Goal: Information Seeking & Learning: Compare options

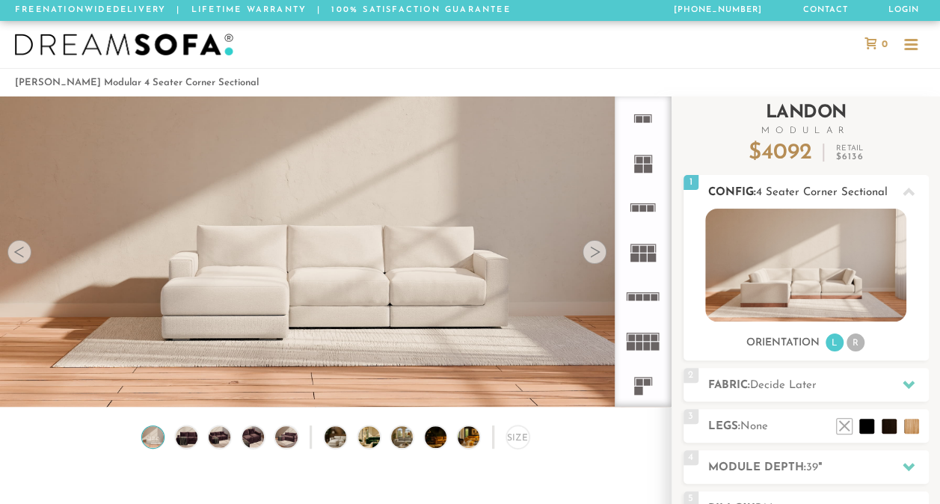
scroll to position [15998, 928]
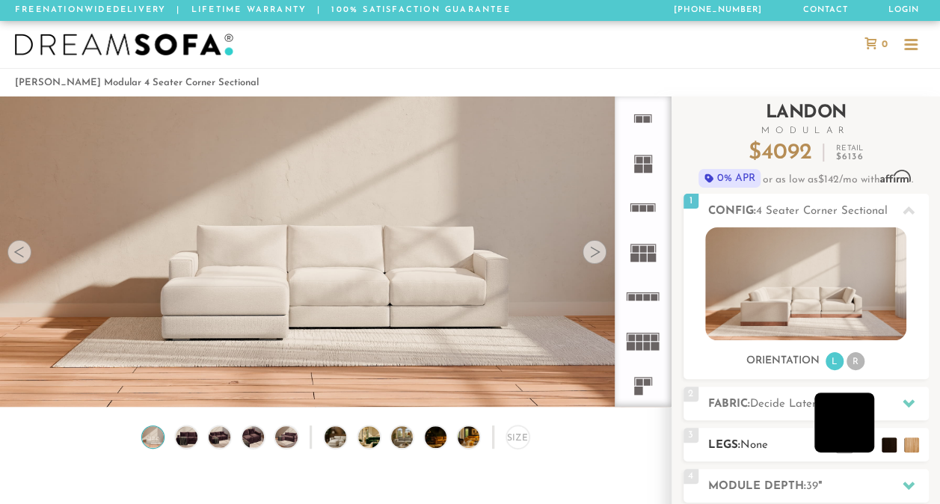
click at [859, 446] on li at bounding box center [845, 423] width 60 height 60
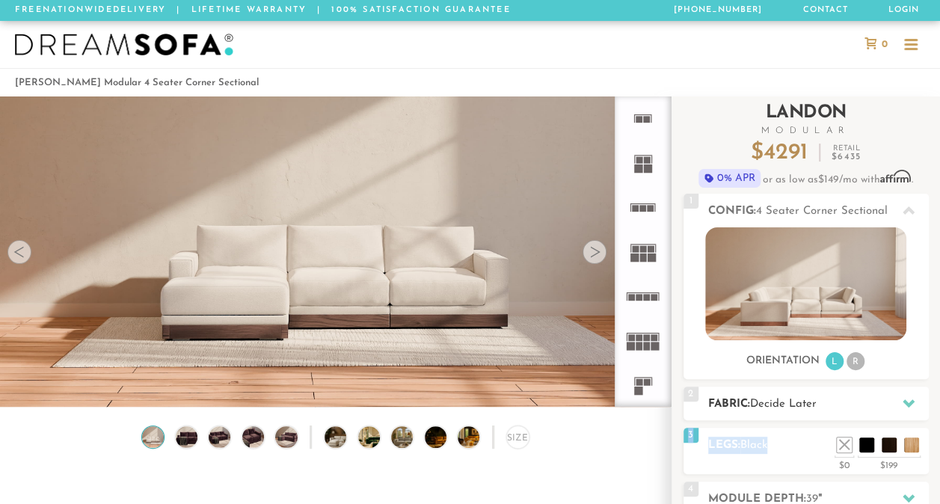
drag, startPoint x: 859, startPoint y: 446, endPoint x: 907, endPoint y: 403, distance: 64.6
click at [907, 403] on div "Introducing [PERSON_NAME] Modular $ 4291 Retail $ 6435 $ 4291 Retail $ 6435 0% …" at bounding box center [806, 398] width 245 height 602
click at [907, 403] on icon at bounding box center [909, 404] width 12 height 8
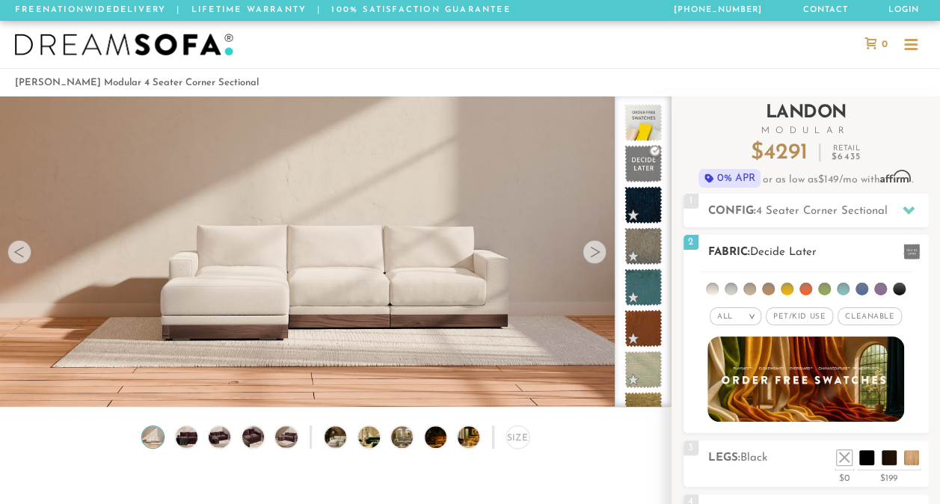
click at [860, 286] on li at bounding box center [862, 289] width 13 height 13
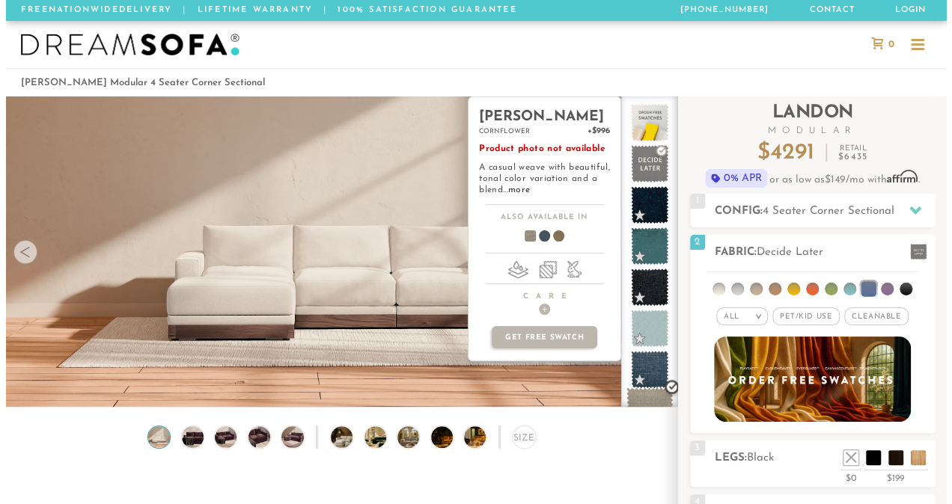
scroll to position [222, 0]
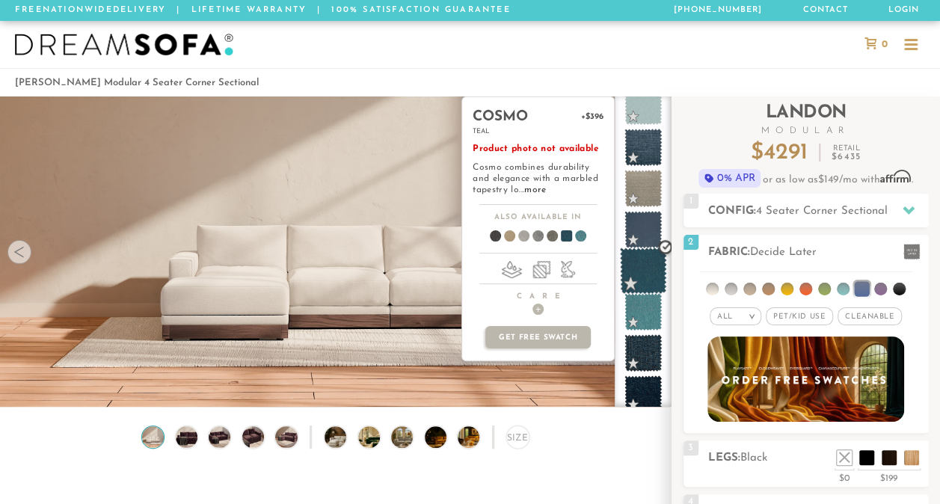
click at [646, 275] on span at bounding box center [643, 271] width 47 height 47
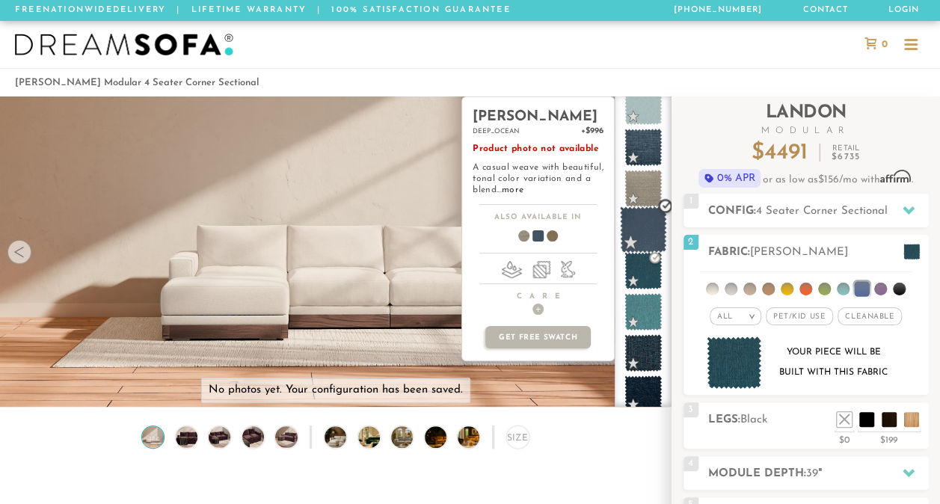
click at [645, 230] on span at bounding box center [643, 229] width 47 height 47
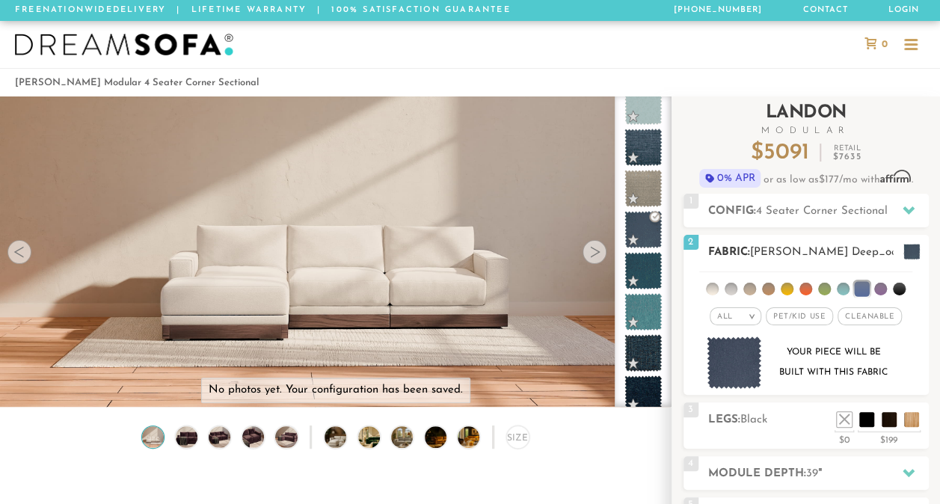
click at [744, 365] on img at bounding box center [734, 363] width 55 height 53
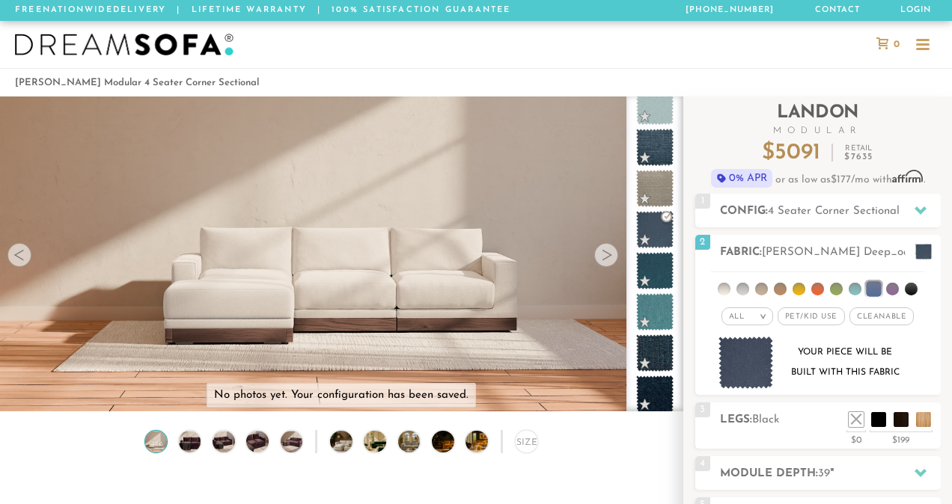
scroll to position [12, 12]
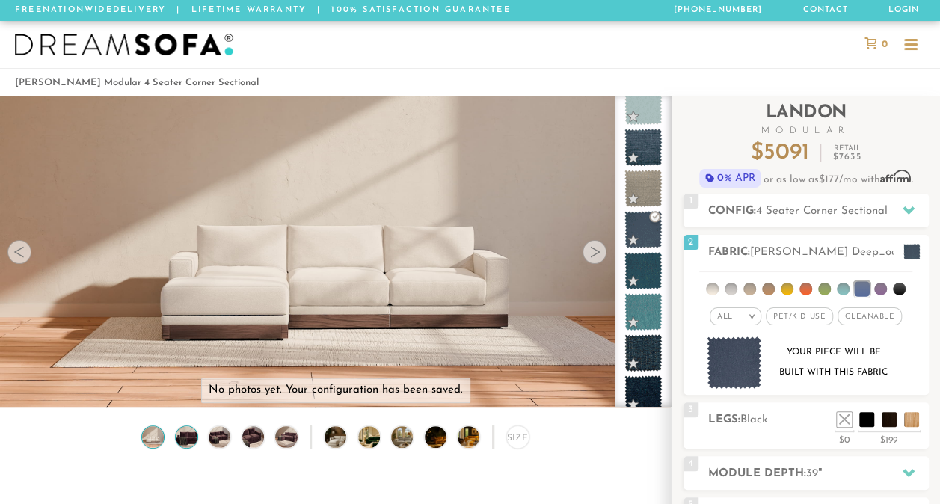
click at [186, 438] on img at bounding box center [187, 437] width 26 height 22
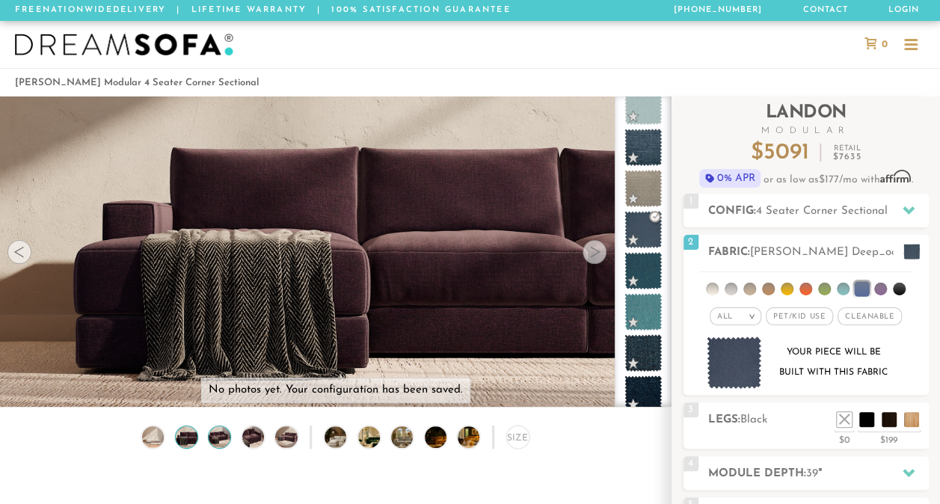
click at [226, 440] on img at bounding box center [219, 437] width 26 height 22
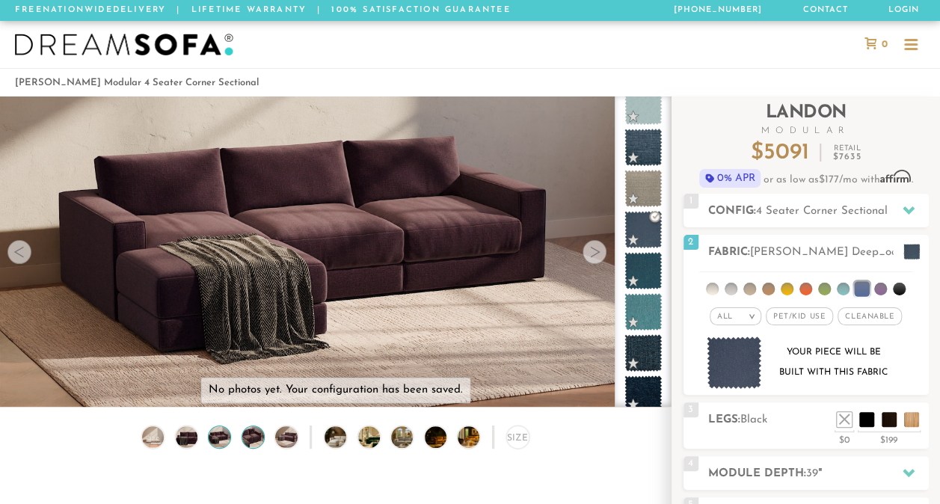
click at [253, 448] on img at bounding box center [253, 437] width 26 height 22
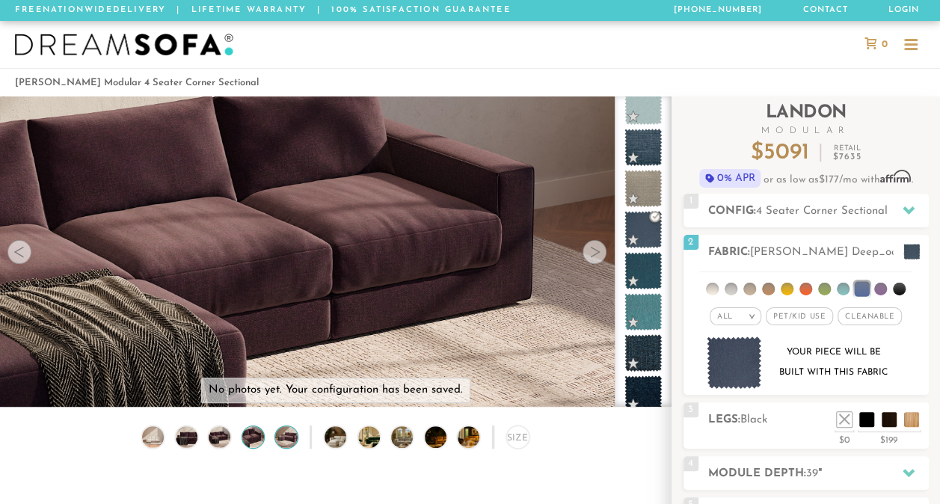
click at [283, 441] on img at bounding box center [287, 437] width 26 height 22
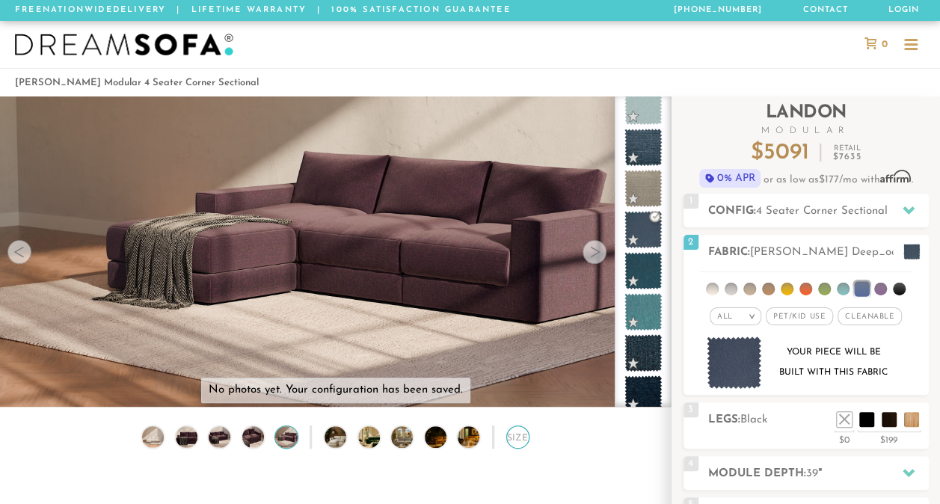
click at [515, 441] on div "Size" at bounding box center [518, 437] width 23 height 23
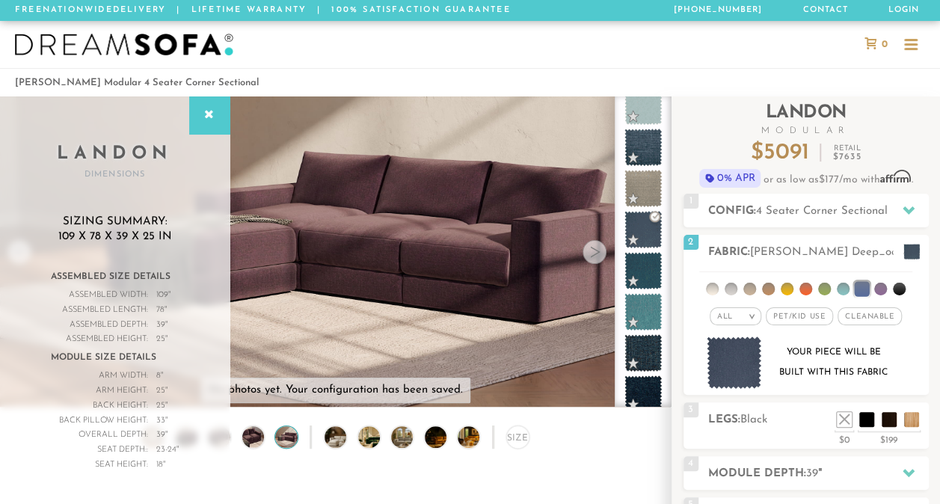
click at [492, 234] on img at bounding box center [335, 155] width 671 height 224
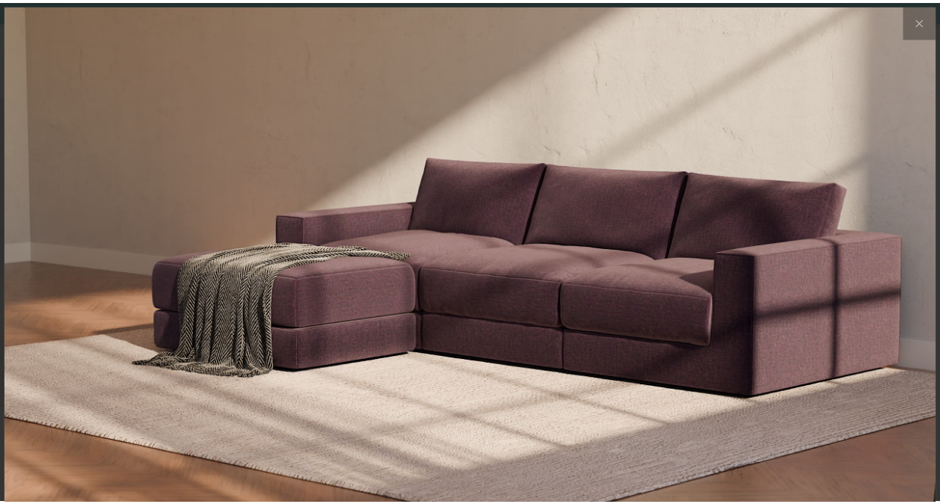
scroll to position [16020, 940]
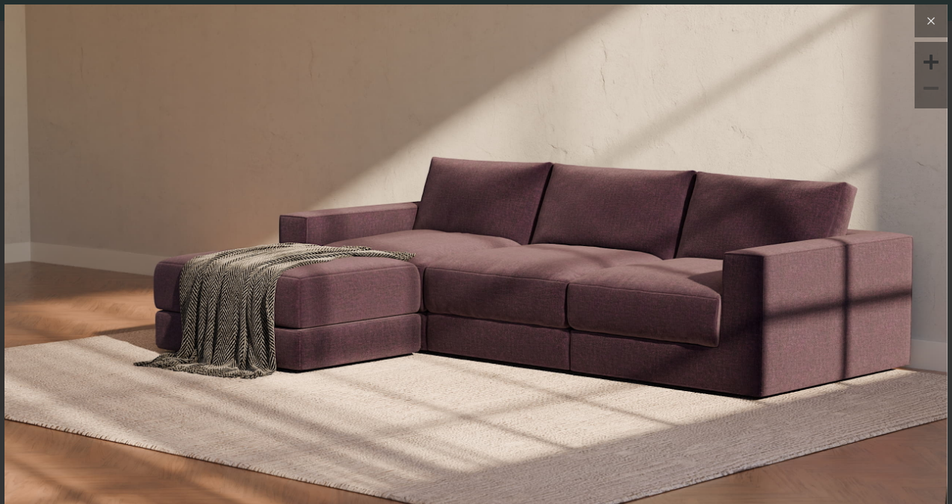
click at [922, 19] on icon at bounding box center [931, 21] width 18 height 18
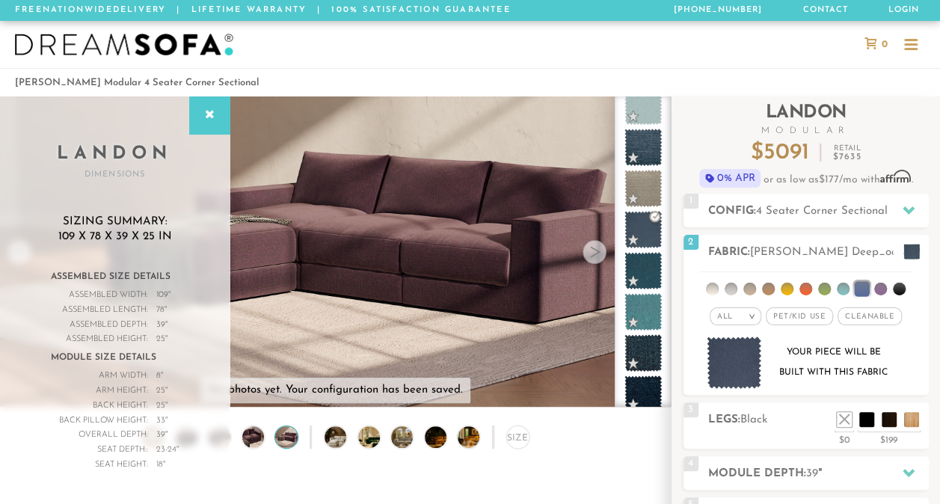
scroll to position [12, 12]
click at [795, 210] on span "4 Seater Corner Sectional" at bounding box center [822, 211] width 132 height 11
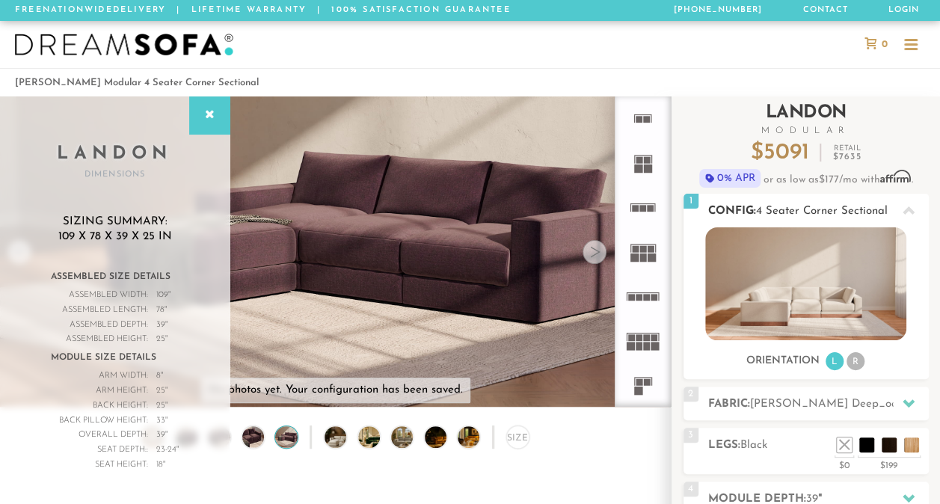
click at [829, 295] on img at bounding box center [806, 283] width 201 height 113
click at [814, 212] on span "4 Seater Corner Sectional" at bounding box center [822, 211] width 132 height 11
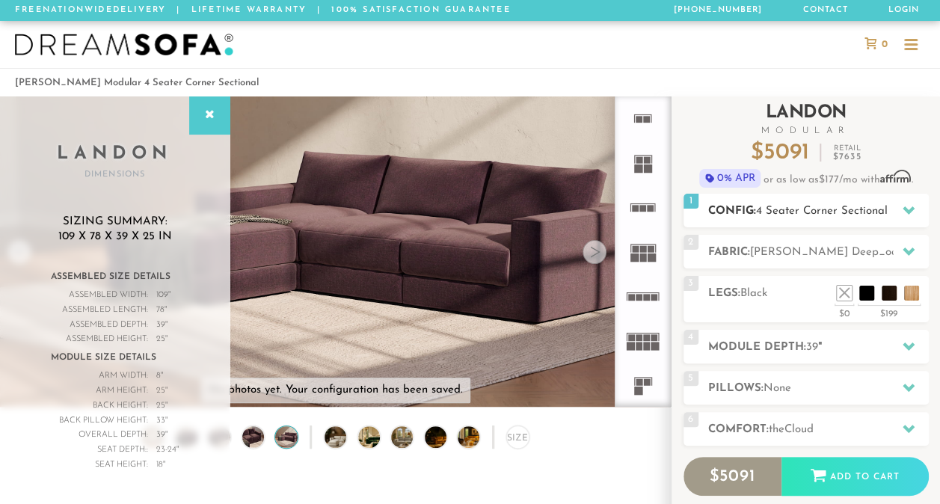
click at [814, 212] on span "4 Seater Corner Sectional" at bounding box center [822, 211] width 132 height 11
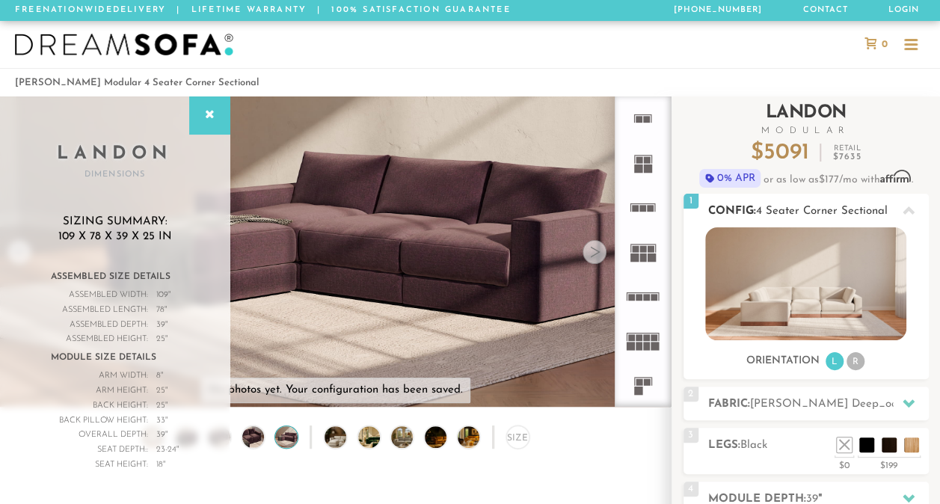
click at [822, 255] on img at bounding box center [806, 283] width 201 height 113
click at [789, 274] on img at bounding box center [806, 283] width 201 height 113
click at [217, 123] on div at bounding box center [209, 115] width 40 height 37
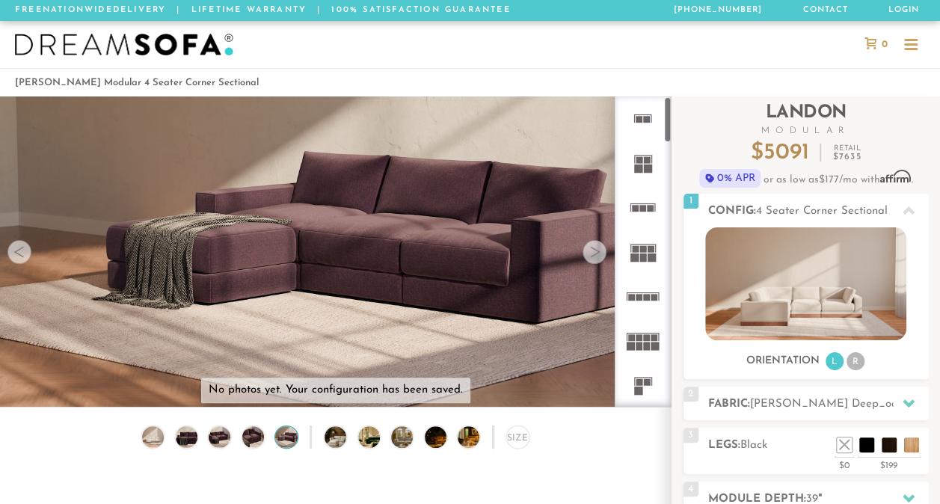
click at [634, 259] on rect at bounding box center [635, 258] width 8 height 8
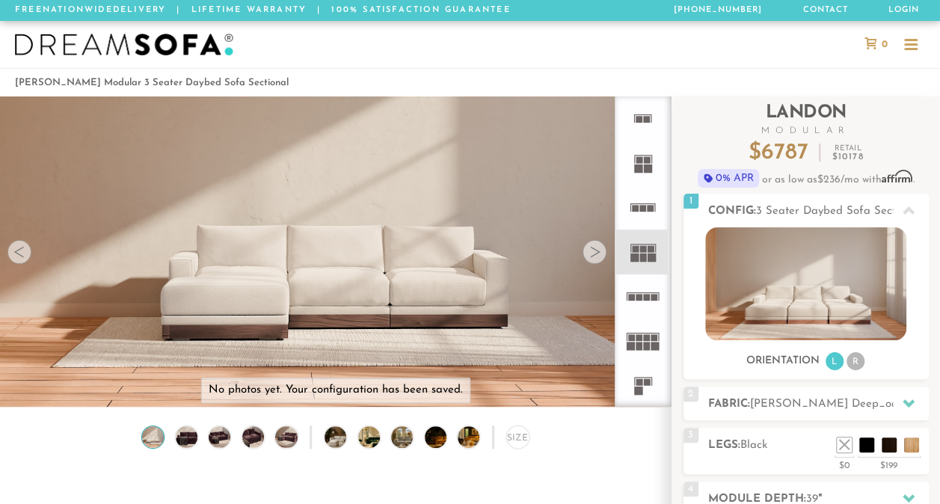
click at [645, 299] on rect at bounding box center [647, 297] width 7 height 7
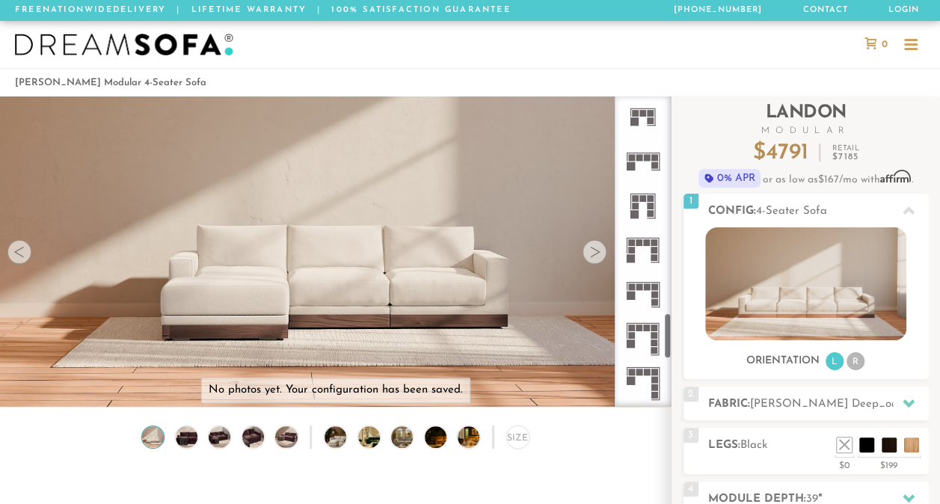
scroll to position [1472, 0]
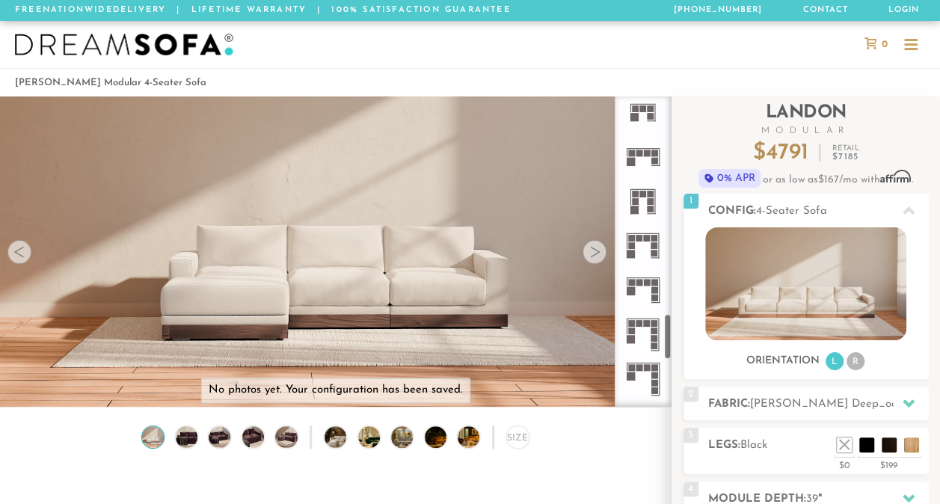
drag, startPoint x: 667, startPoint y: 117, endPoint x: 663, endPoint y: 334, distance: 217.8
click at [663, 334] on div at bounding box center [643, 252] width 57 height 310
click at [636, 278] on rect at bounding box center [643, 278] width 33 height 1
